Goal: Information Seeking & Learning: Learn about a topic

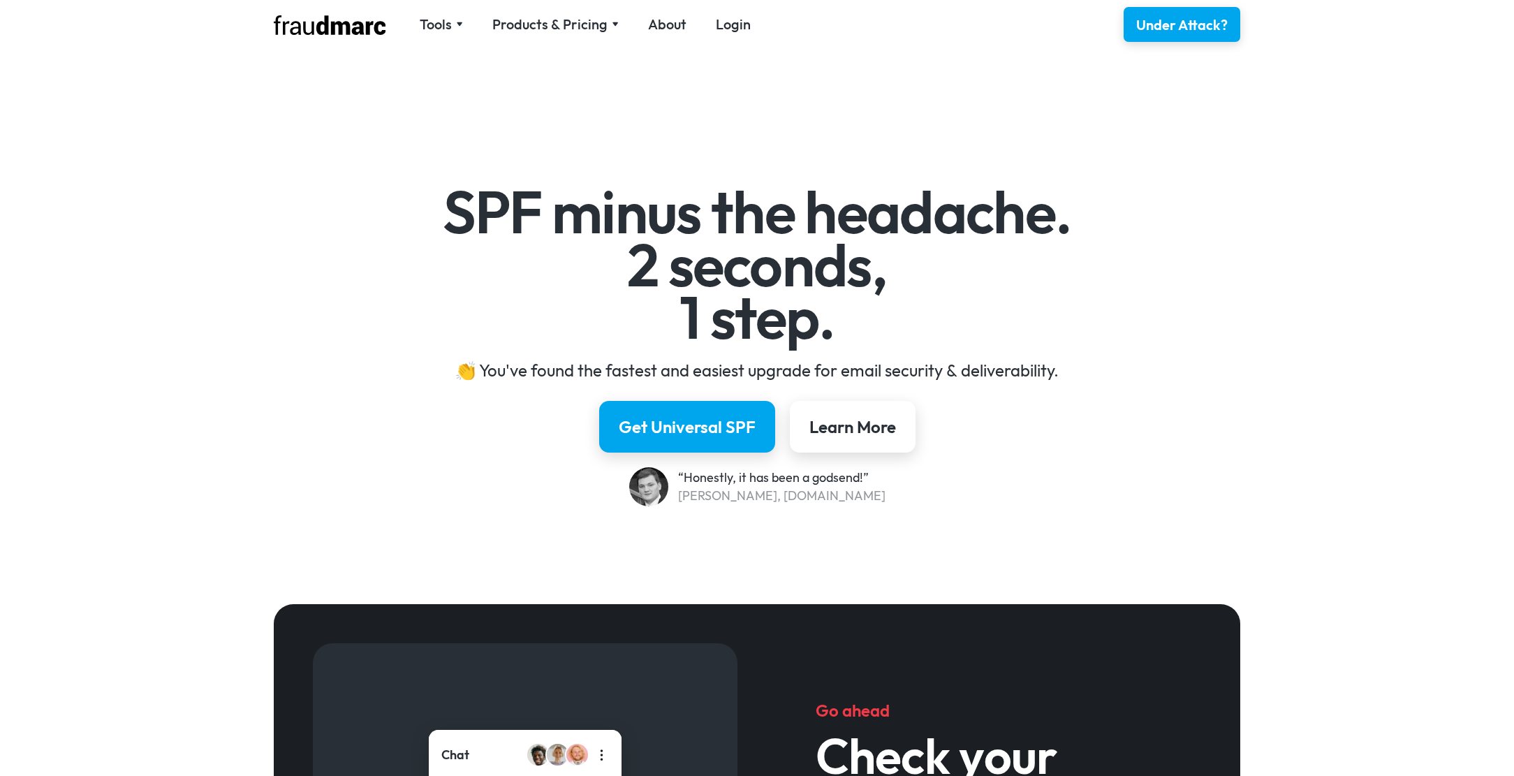
click at [258, 105] on div "SPF minus the headache. 2 seconds, 1 step. 👏 You've found the fastest and easie…" at bounding box center [757, 326] width 1514 height 516
click at [209, 118] on div "SPF minus the headache. 2 seconds, 1 step. 👏 You've found the fastest and easie…" at bounding box center [757, 326] width 1514 height 516
click at [439, 20] on div "Tools" at bounding box center [436, 25] width 32 height 20
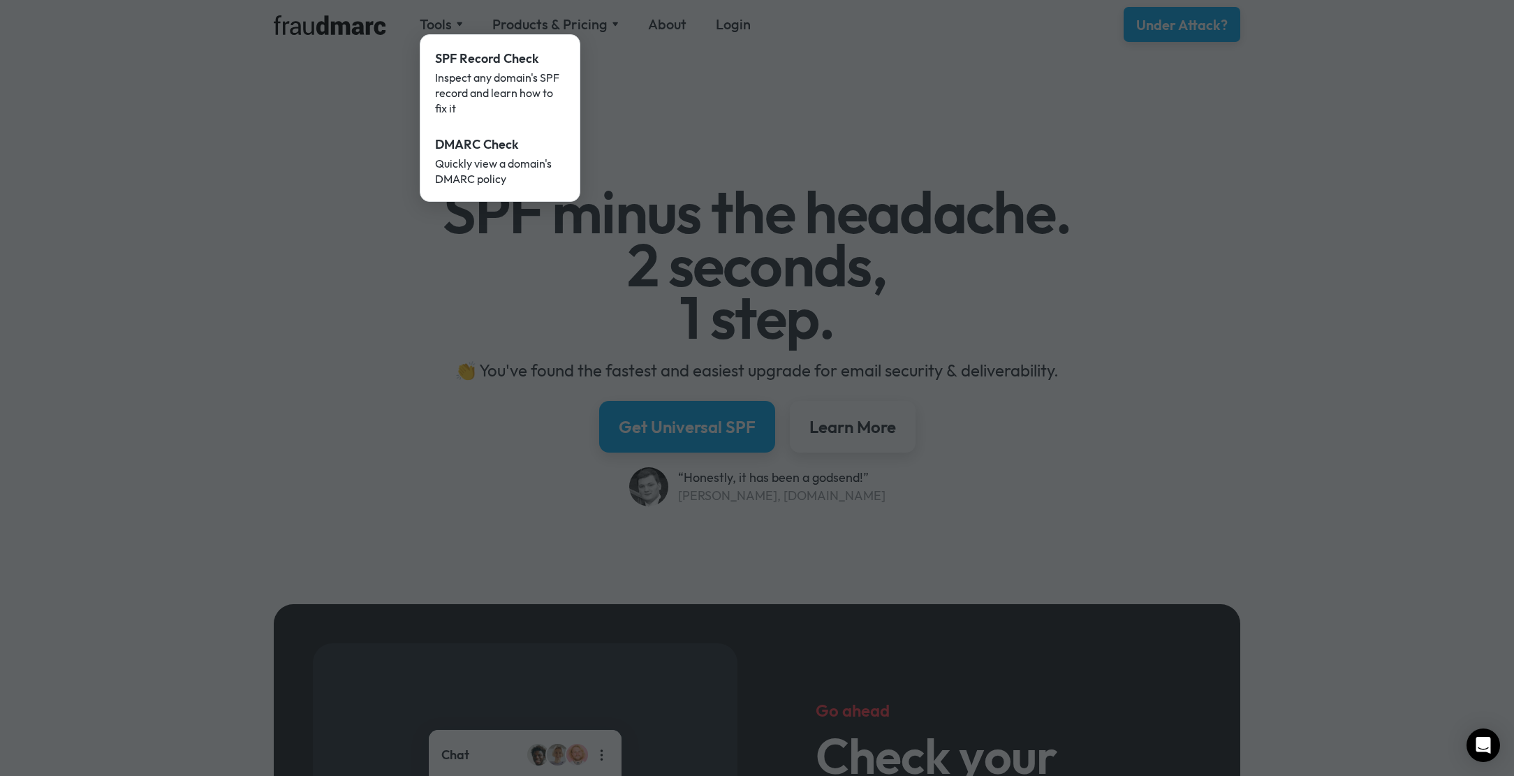
click at [670, 75] on div at bounding box center [757, 388] width 1514 height 776
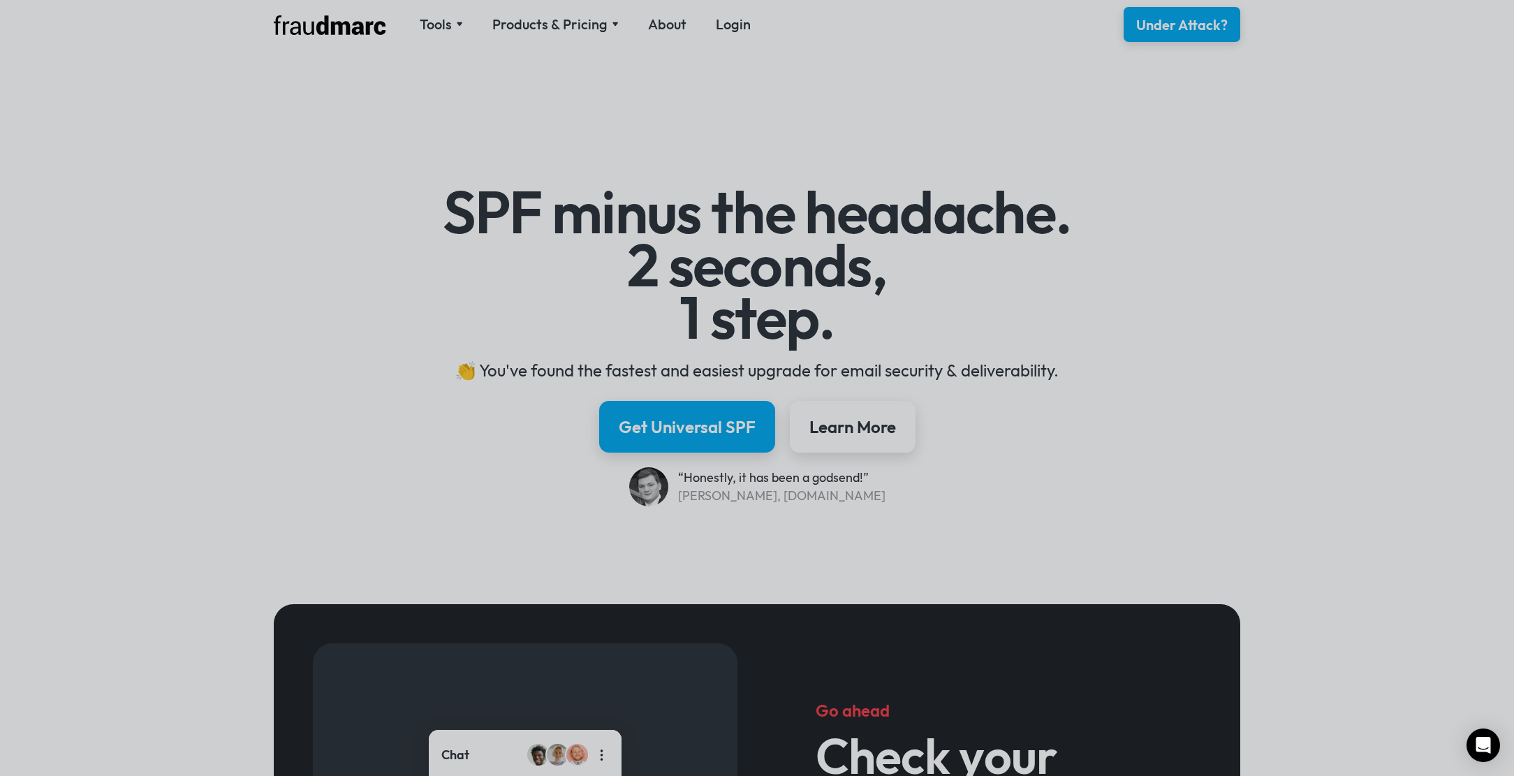
click at [581, 34] on div "Tools SPF Record Check Inspect any domain's SPF record and learn how to fix it …" at bounding box center [520, 24] width 492 height 21
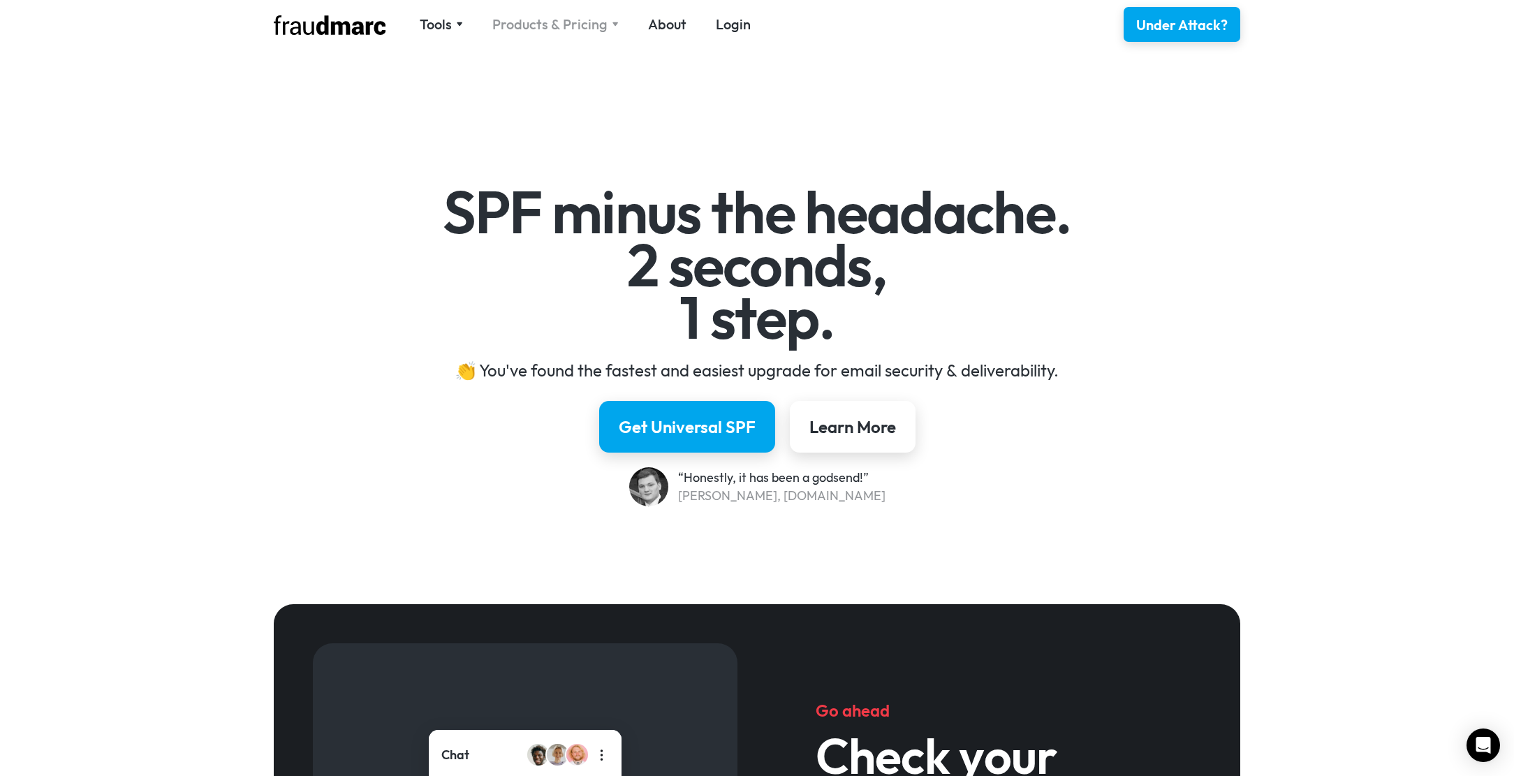
click at [582, 29] on div "Products & Pricing" at bounding box center [549, 25] width 115 height 20
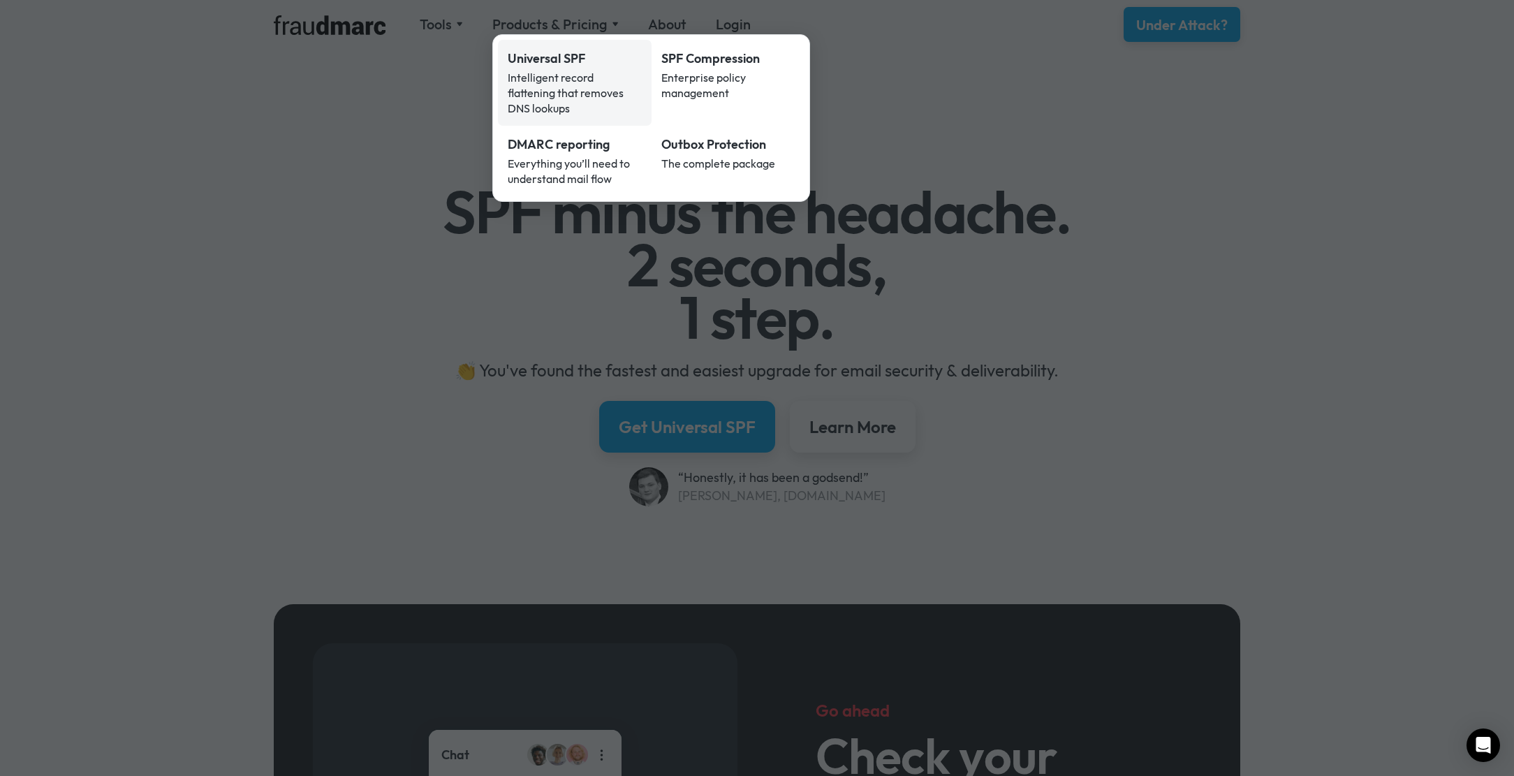
click at [559, 65] on div "Universal SPF" at bounding box center [575, 59] width 134 height 18
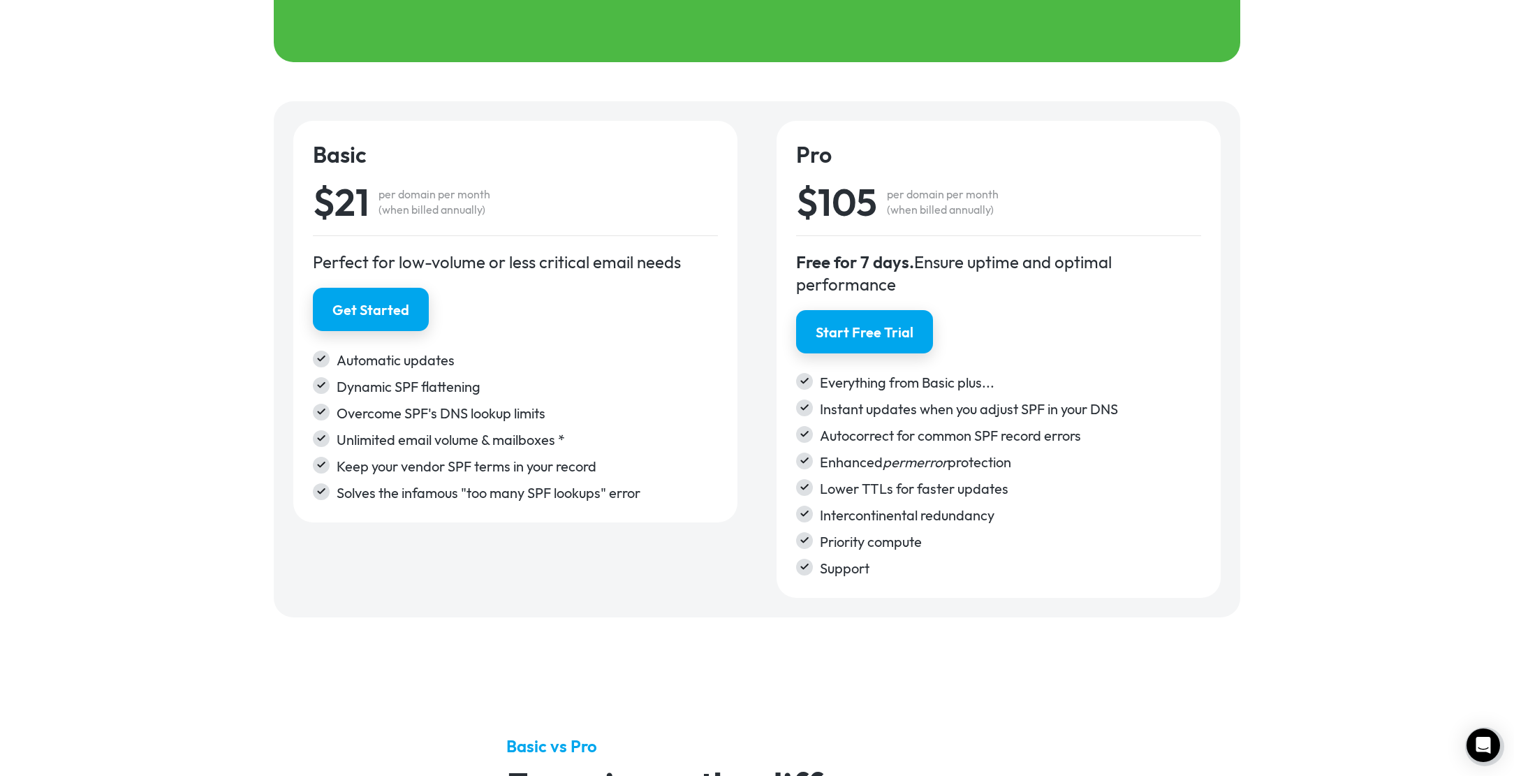
scroll to position [2234, 0]
